Goal: Find contact information: Find contact information

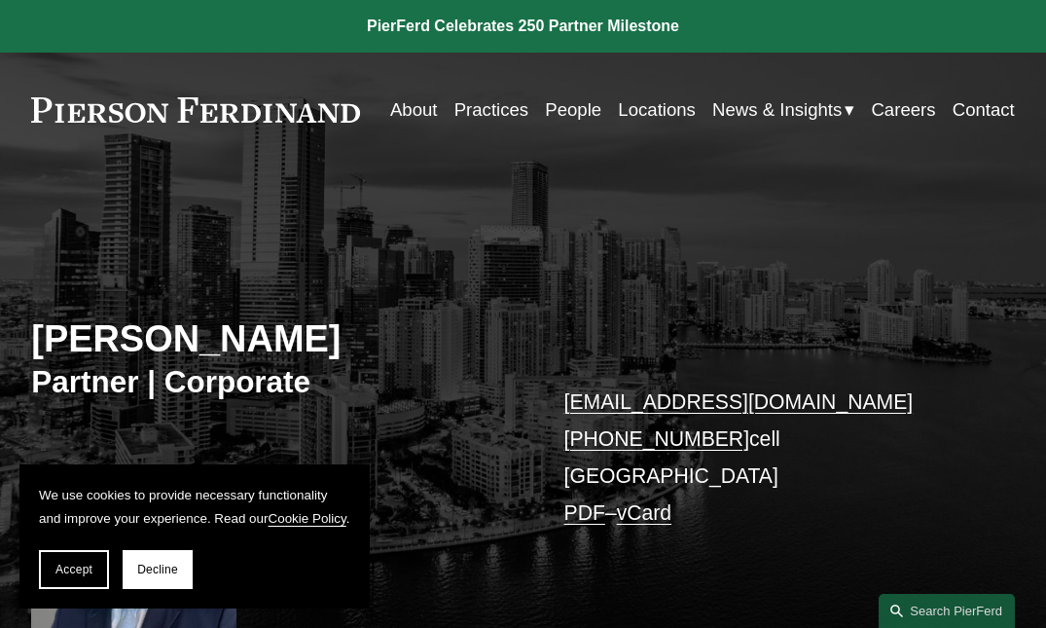
click at [528, 110] on link "Practices" at bounding box center [491, 109] width 74 height 36
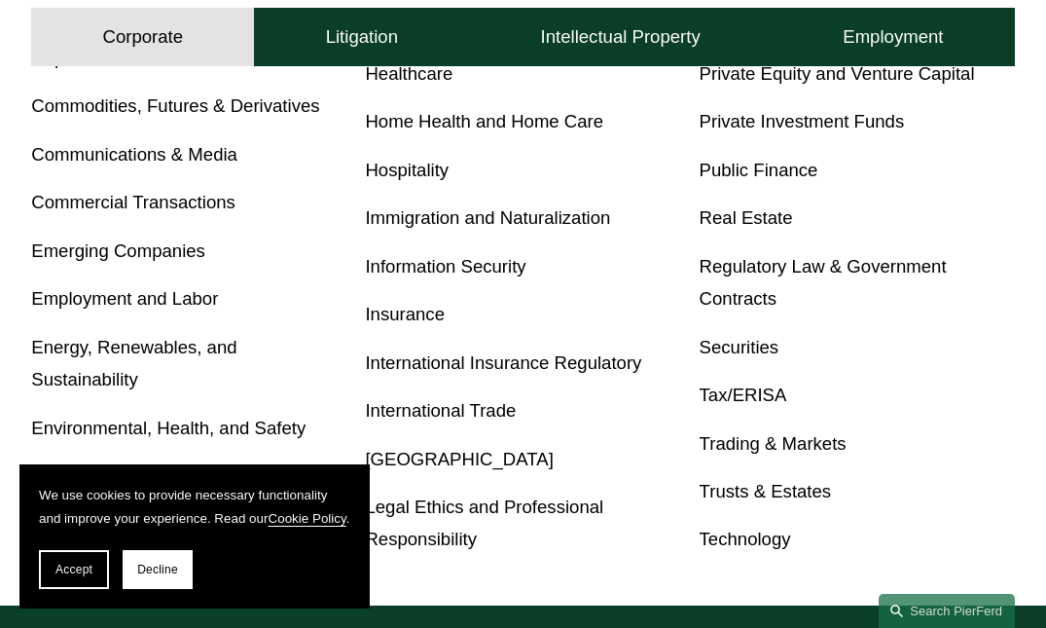
scroll to position [956, 0]
click at [484, 212] on link "Immigration and Naturalization" at bounding box center [487, 217] width 245 height 20
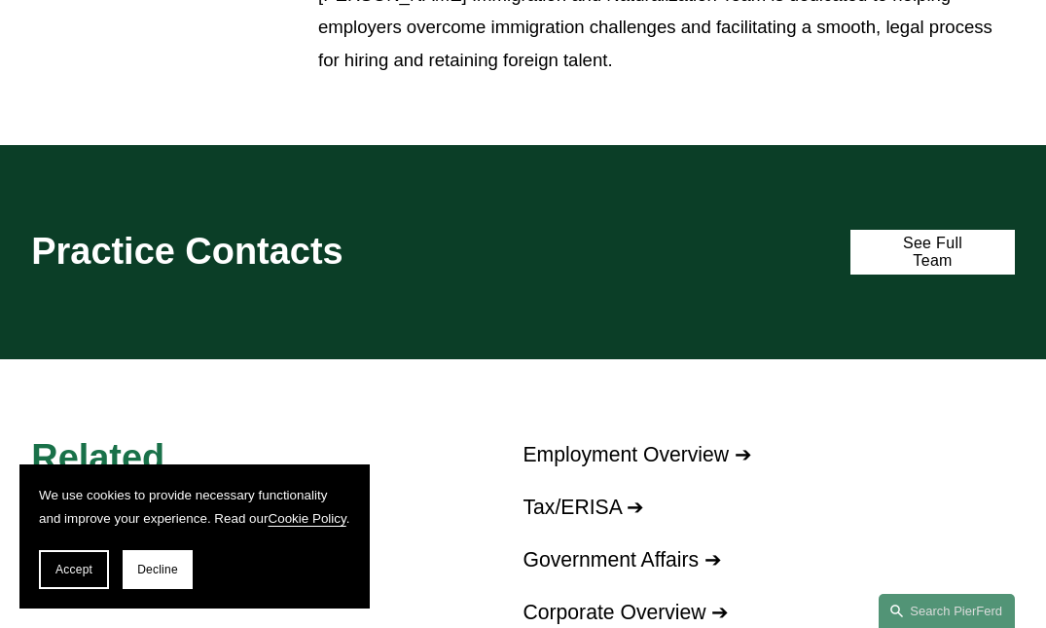
scroll to position [1310, 0]
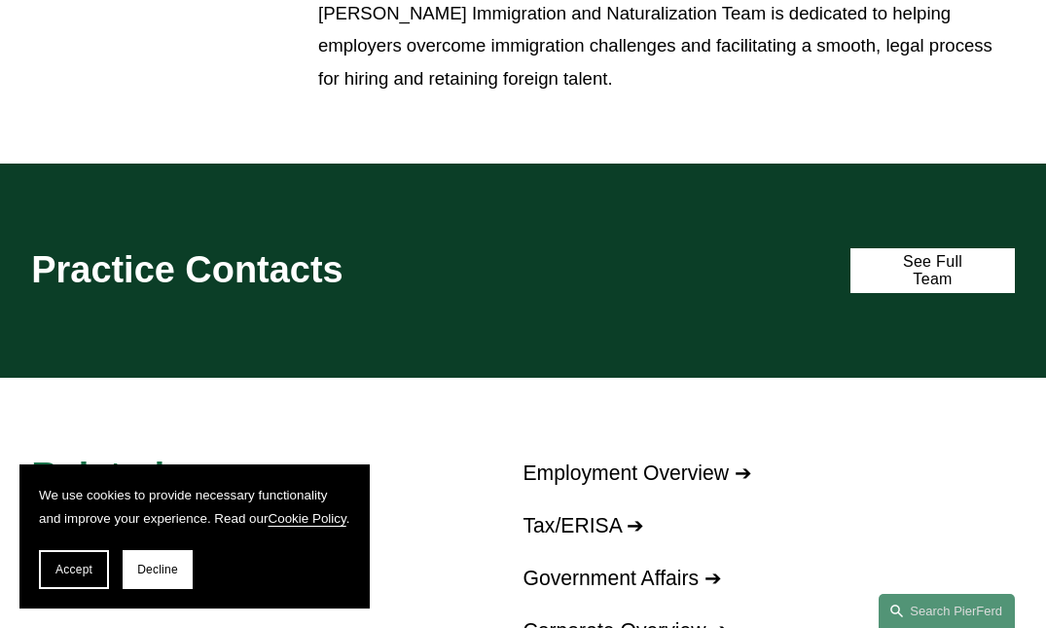
click at [984, 233] on div "Practice Contacts See Full Team" at bounding box center [523, 270] width 1046 height 214
click at [961, 260] on link "See Full Team" at bounding box center [931, 270] width 163 height 45
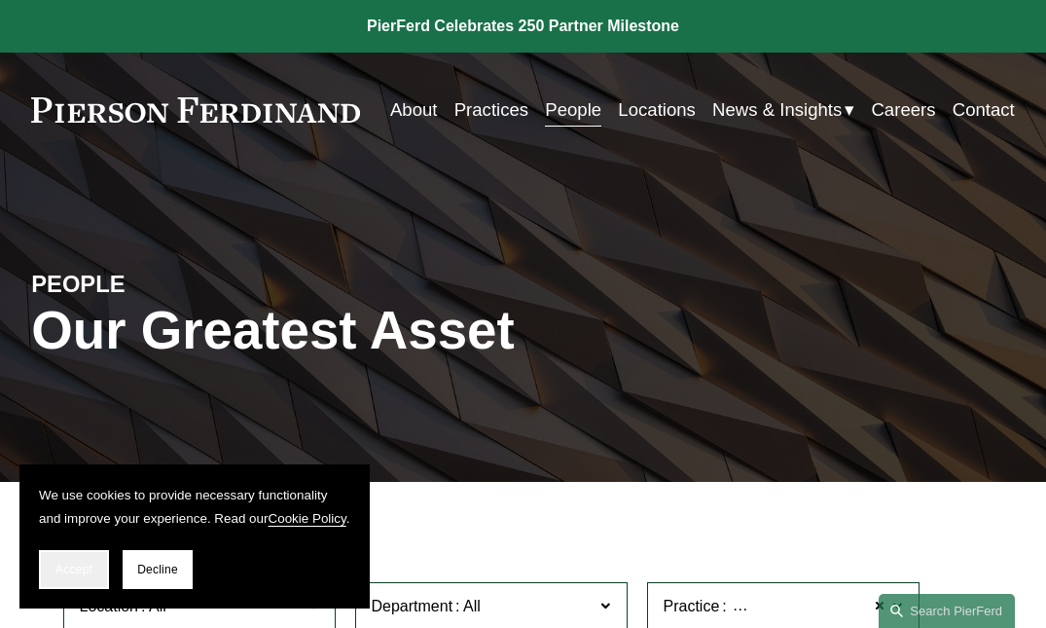
click at [84, 565] on span "Accept" at bounding box center [73, 569] width 37 height 14
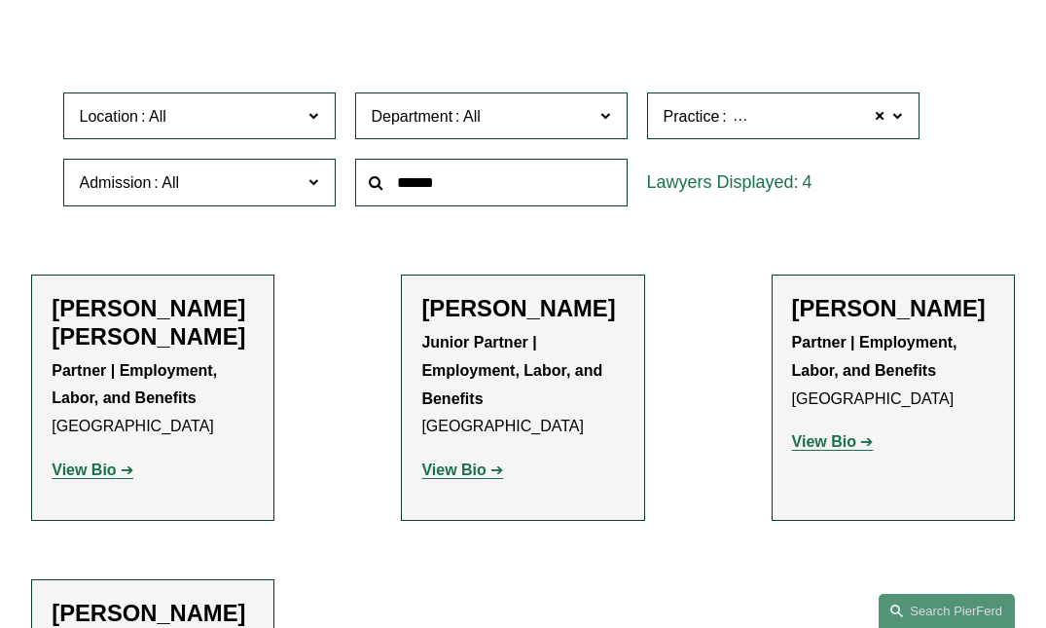
scroll to position [499, 0]
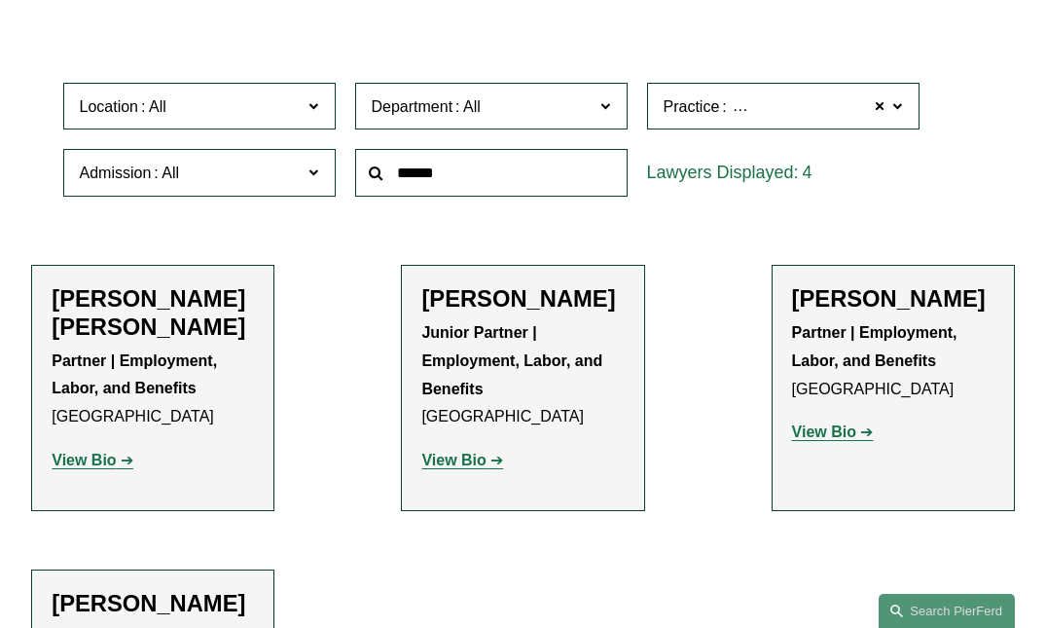
click at [191, 98] on span "Location" at bounding box center [191, 106] width 223 height 26
click at [0, 0] on link "[GEOGRAPHIC_DATA]" at bounding box center [0, 0] width 0 height 0
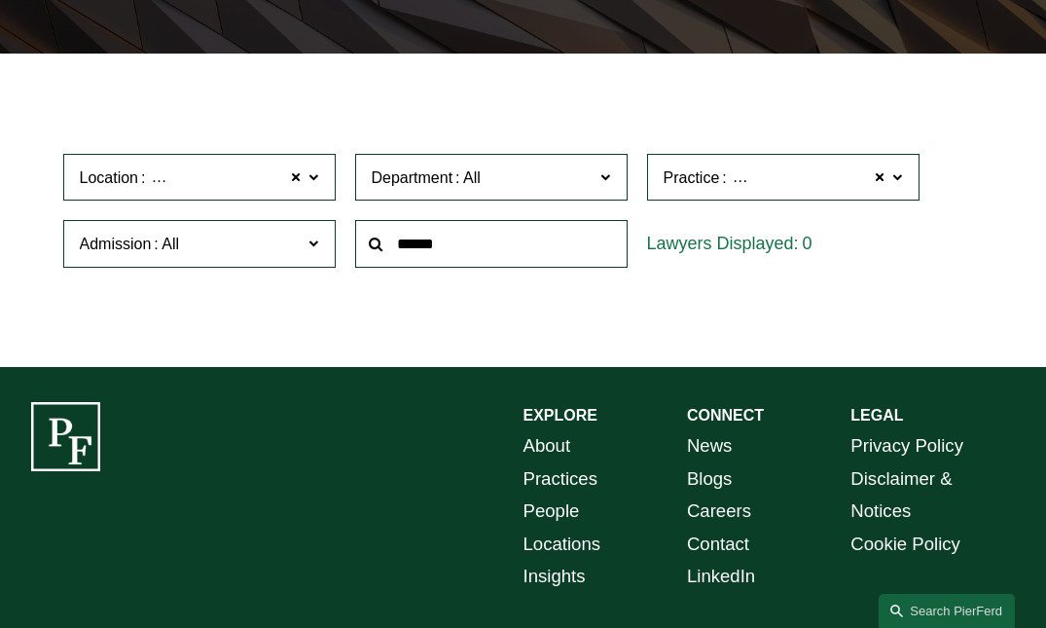
scroll to position [429, 0]
